Goal: Information Seeking & Learning: Understand process/instructions

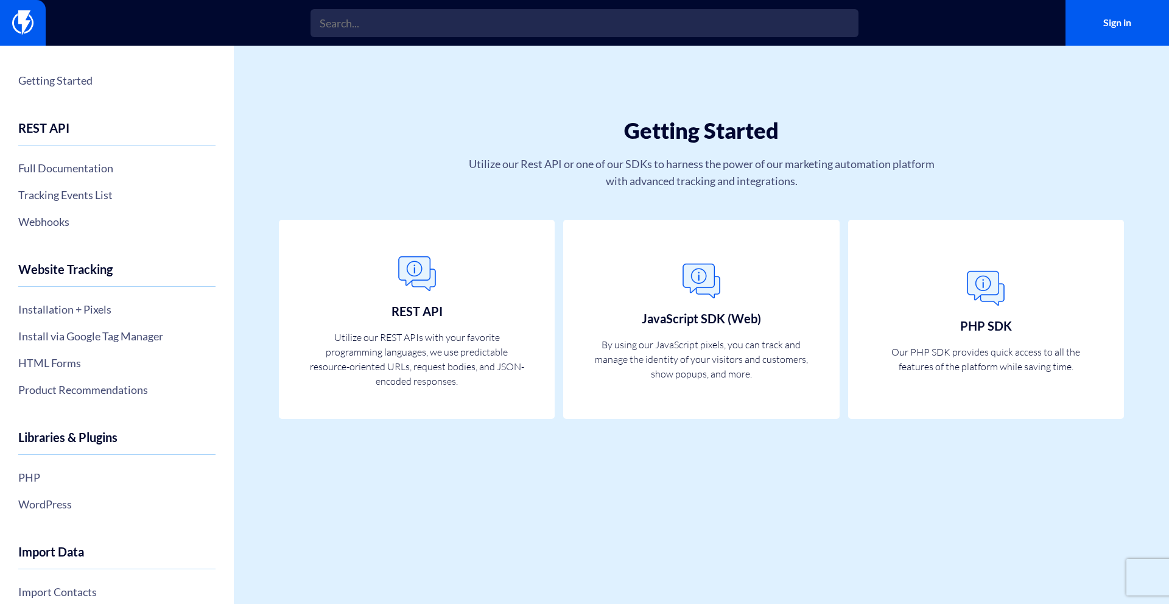
scroll to position [332, 0]
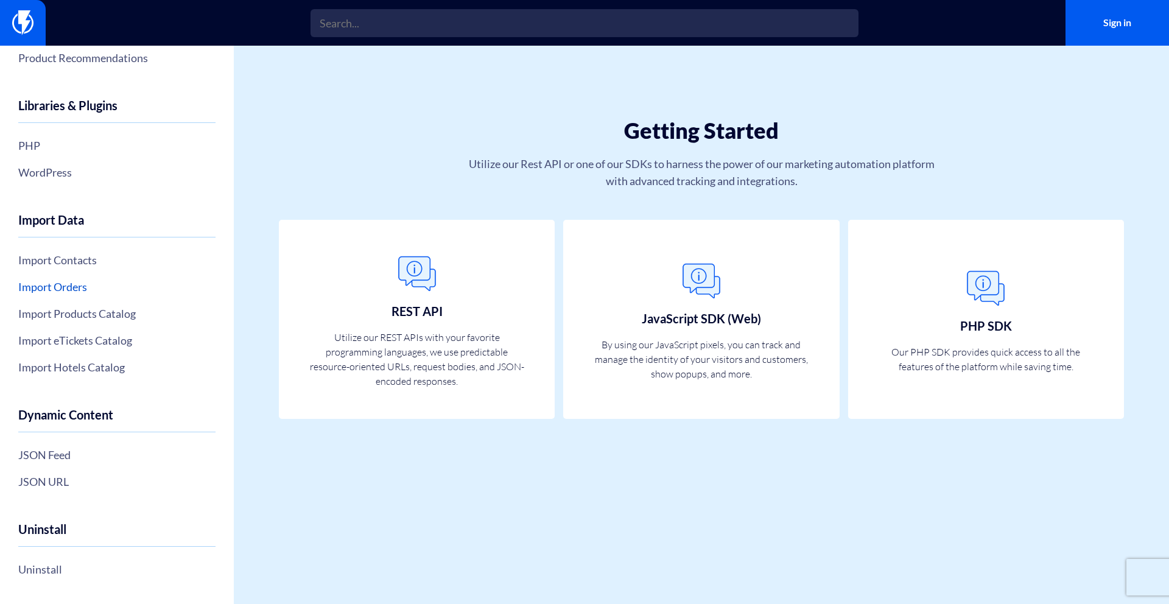
click at [81, 293] on link "Import Orders" at bounding box center [116, 286] width 197 height 21
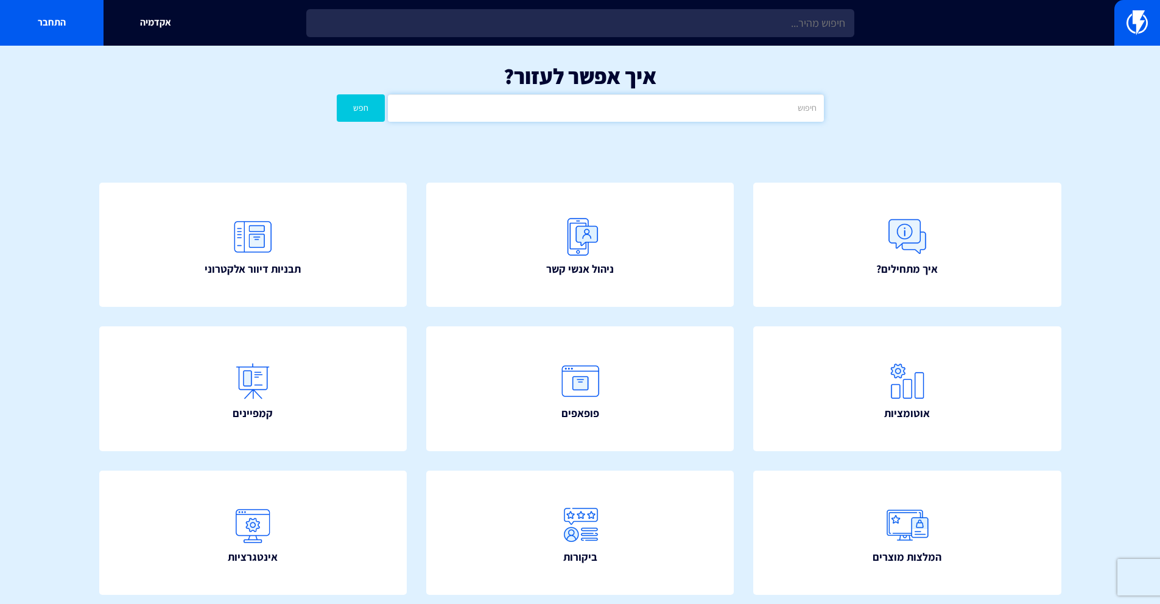
click at [591, 115] on input "text" at bounding box center [605, 107] width 435 height 27
type input "משתמשים"
click at [337, 94] on button "חפש" at bounding box center [361, 107] width 49 height 27
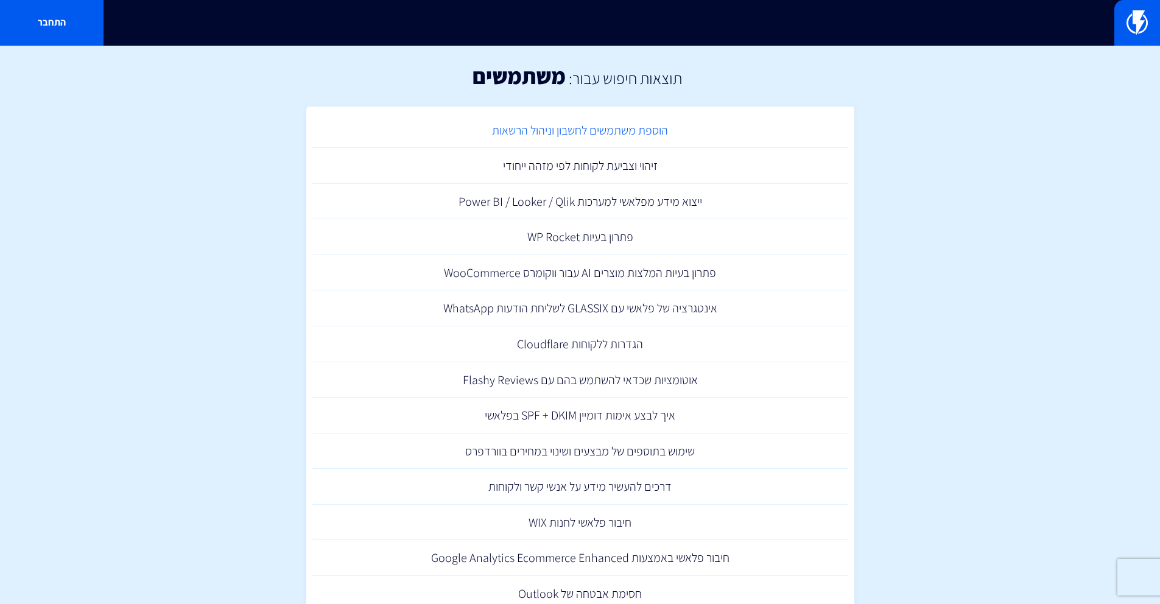
click at [577, 138] on link "הוספת משתמשים לחשבון וניהול הרשאות" at bounding box center [580, 131] width 536 height 36
